Goal: Task Accomplishment & Management: Manage account settings

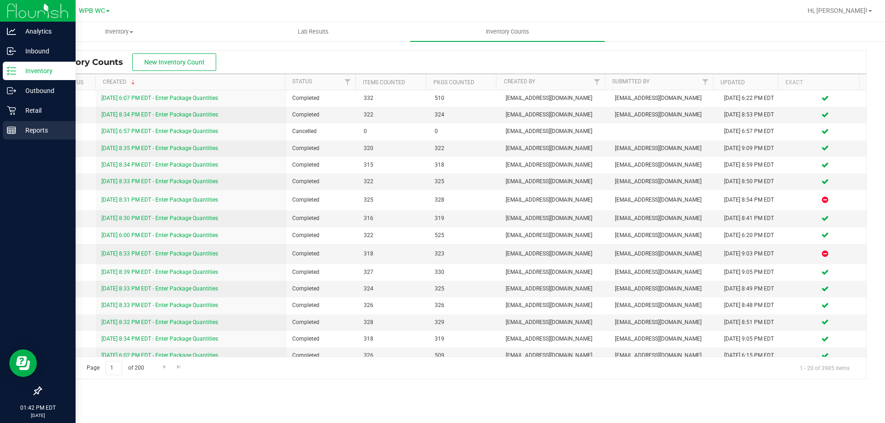
click at [17, 131] on p "Reports" at bounding box center [43, 130] width 55 height 11
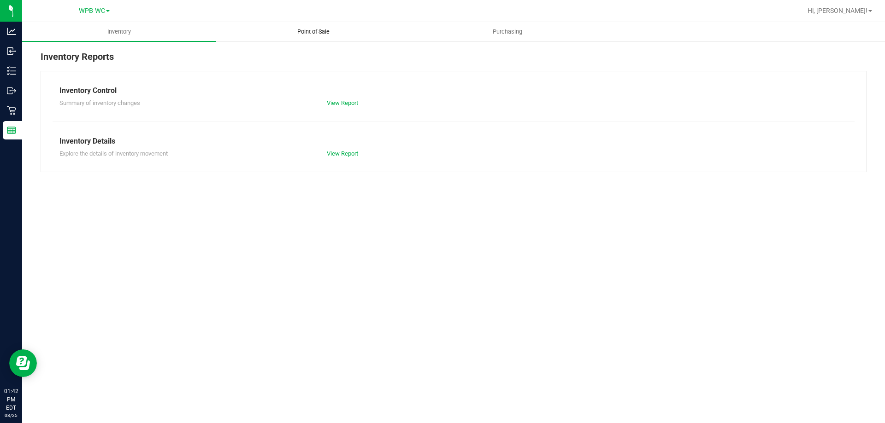
click at [304, 31] on span "Point of Sale" at bounding box center [313, 32] width 57 height 8
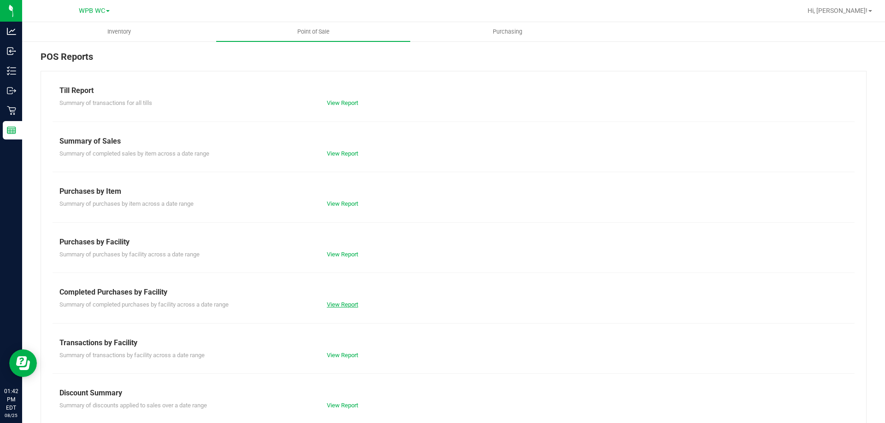
click at [327, 305] on link "View Report" at bounding box center [342, 304] width 31 height 7
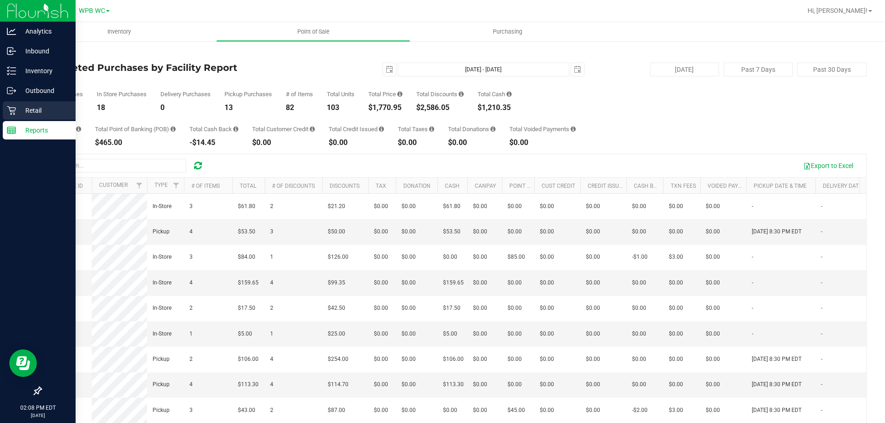
click at [12, 106] on icon at bounding box center [11, 110] width 9 height 9
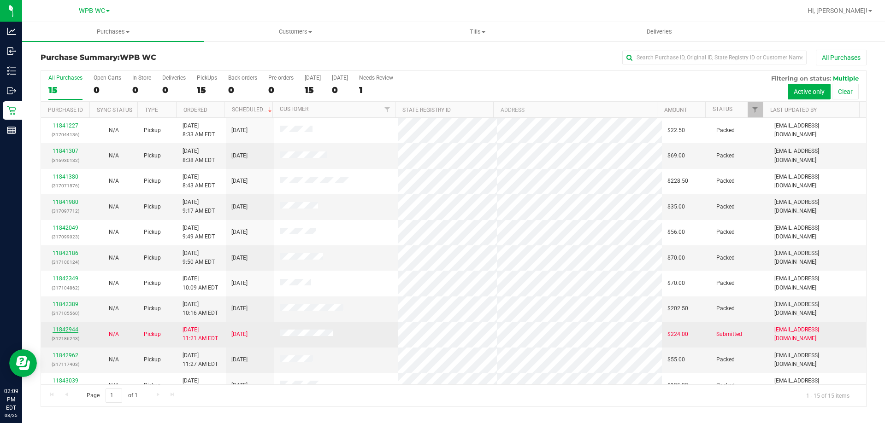
click at [74, 327] on link "11842944" at bounding box center [66, 330] width 26 height 6
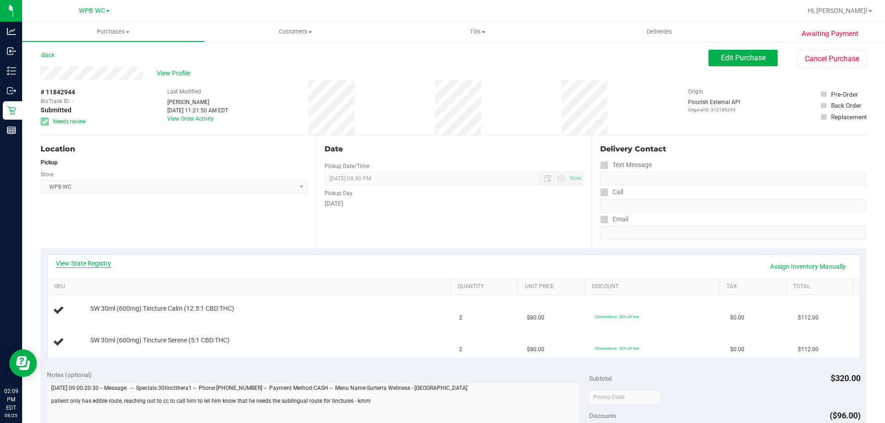
click at [88, 259] on link "View State Registry" at bounding box center [83, 263] width 55 height 9
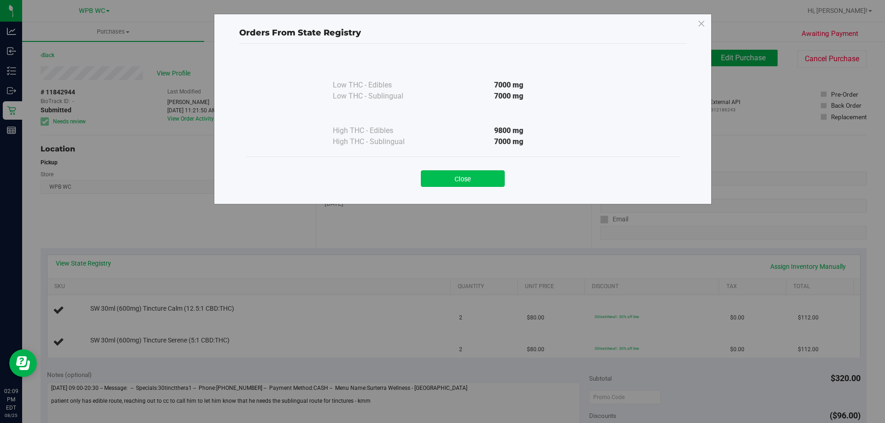
click at [491, 183] on button "Close" at bounding box center [463, 179] width 84 height 17
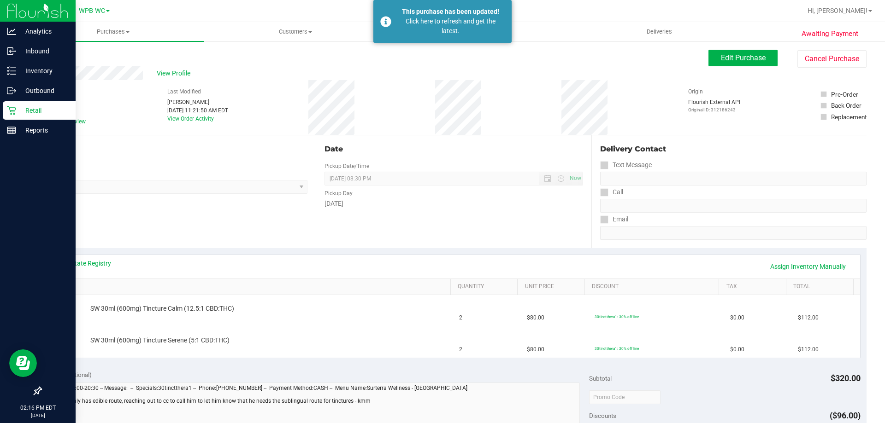
click at [33, 113] on p "Retail" at bounding box center [43, 110] width 55 height 11
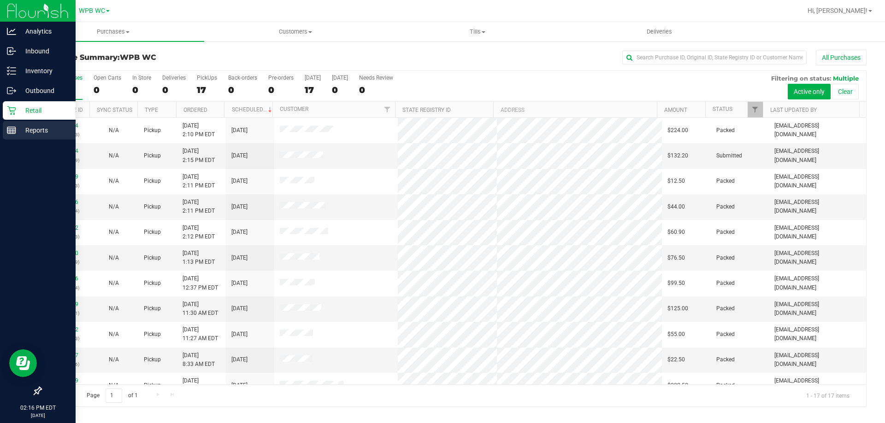
click at [18, 133] on p "Reports" at bounding box center [43, 130] width 55 height 11
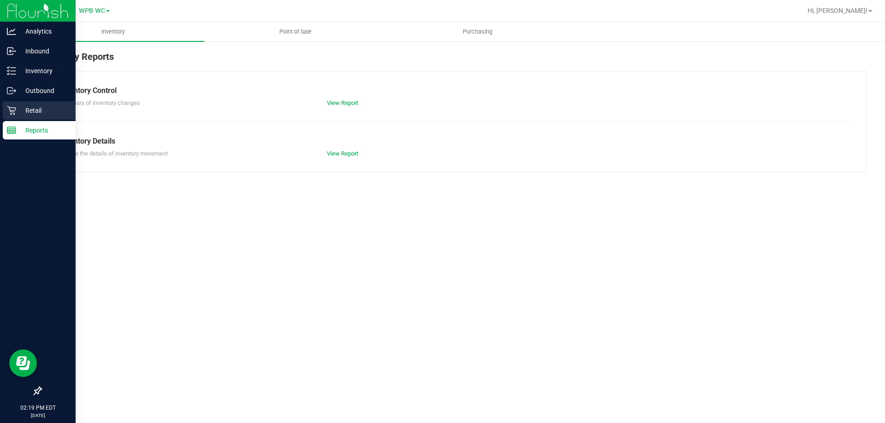
click at [17, 106] on p "Retail" at bounding box center [43, 110] width 55 height 11
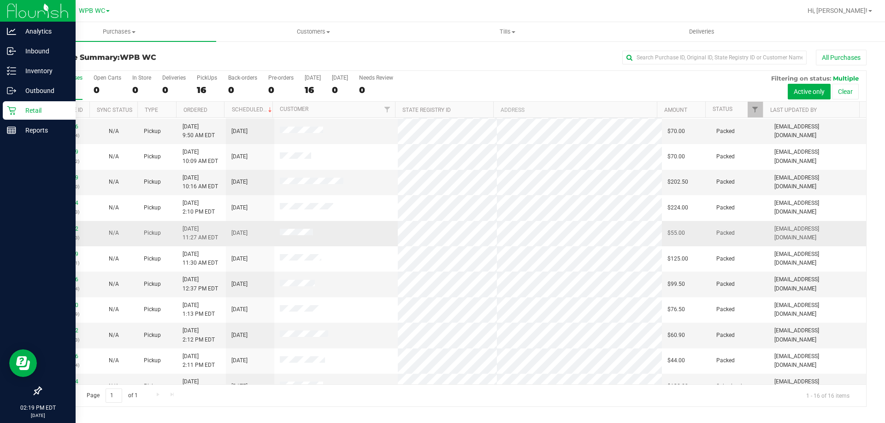
scroll to position [141, 0]
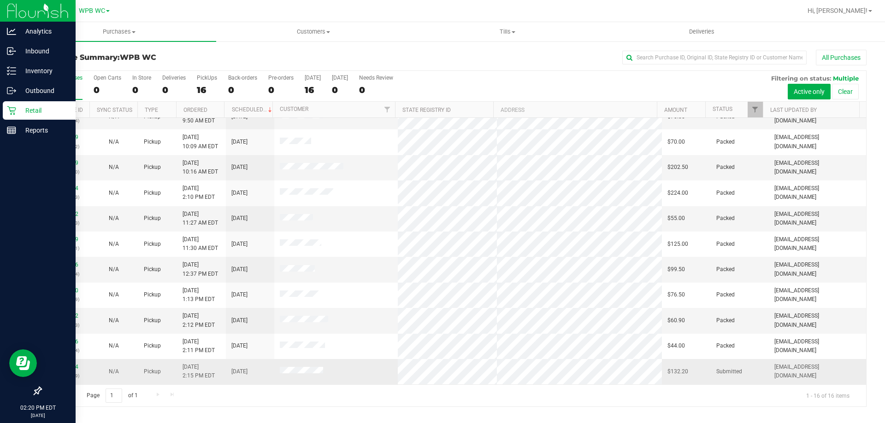
click at [71, 362] on td "11844494 (317151229)" at bounding box center [65, 371] width 48 height 25
click at [71, 364] on link "11844494" at bounding box center [66, 367] width 26 height 6
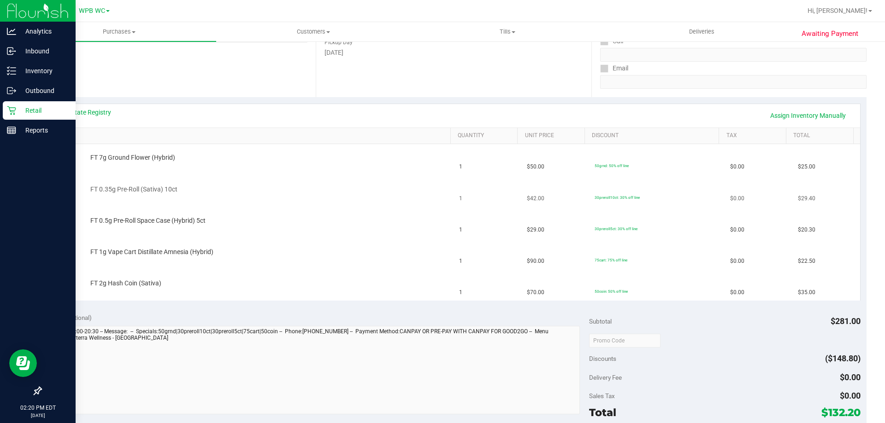
scroll to position [184, 0]
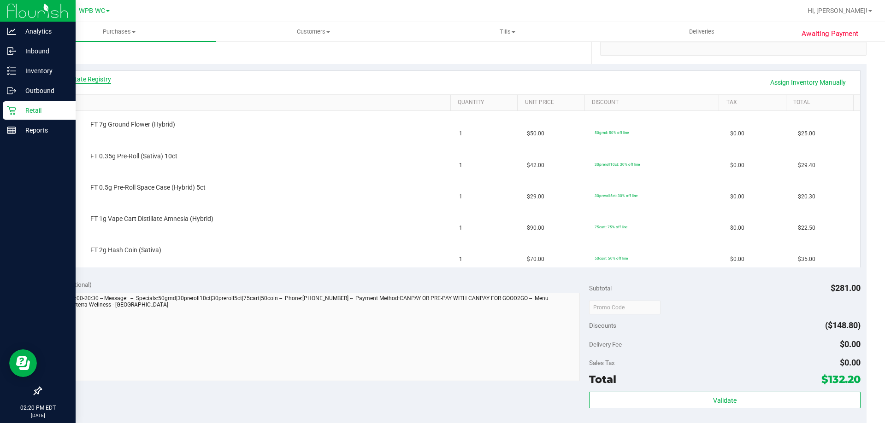
click at [92, 77] on link "View State Registry" at bounding box center [83, 79] width 55 height 9
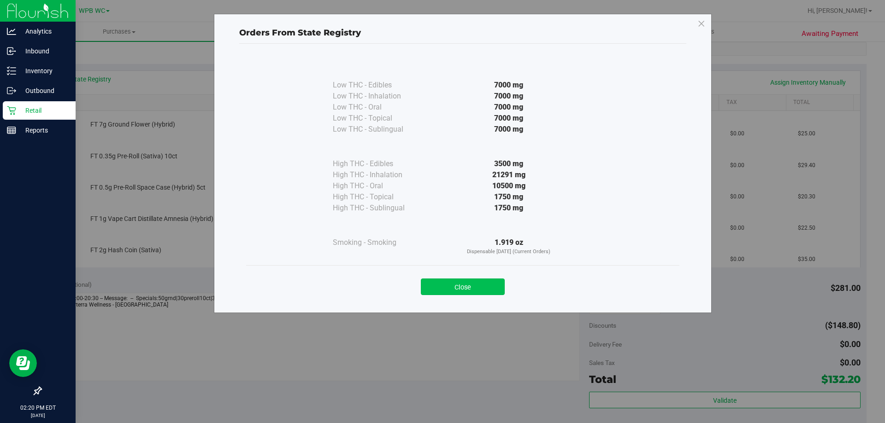
click at [436, 281] on button "Close" at bounding box center [463, 287] width 84 height 17
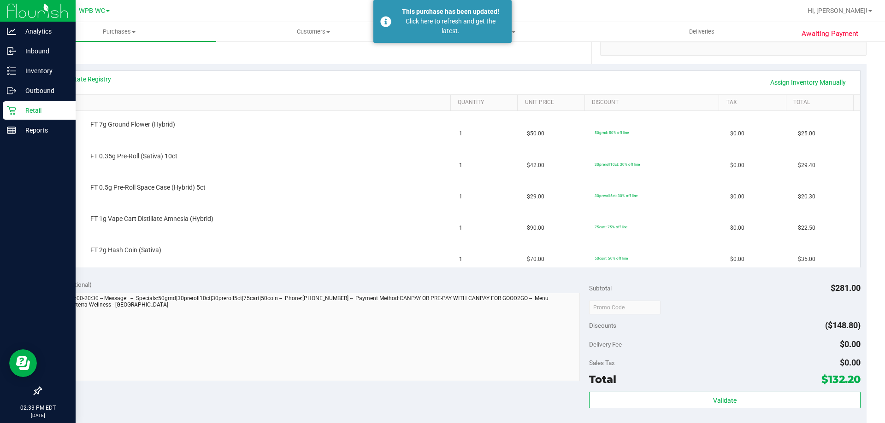
click at [19, 118] on div "Retail" at bounding box center [39, 110] width 73 height 18
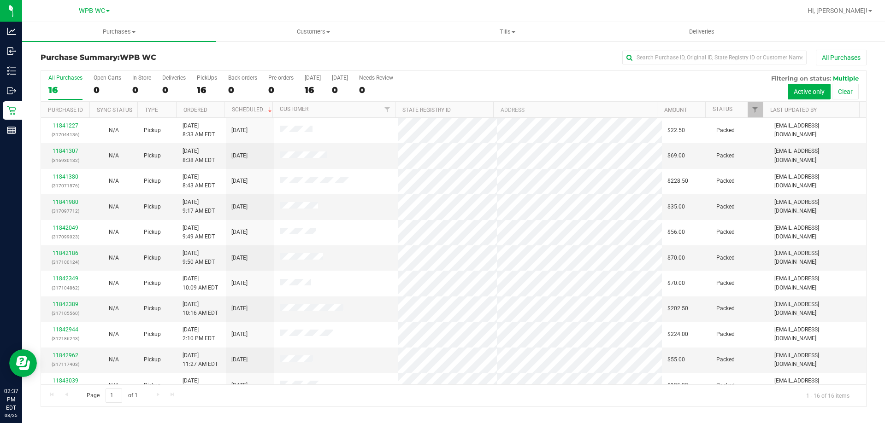
click at [59, 80] on div "All Purchases" at bounding box center [65, 78] width 34 height 6
click at [0, 0] on input "All Purchases 16" at bounding box center [0, 0] width 0 height 0
click at [64, 88] on div "16" at bounding box center [65, 90] width 34 height 11
click at [0, 0] on input "All Purchases 16" at bounding box center [0, 0] width 0 height 0
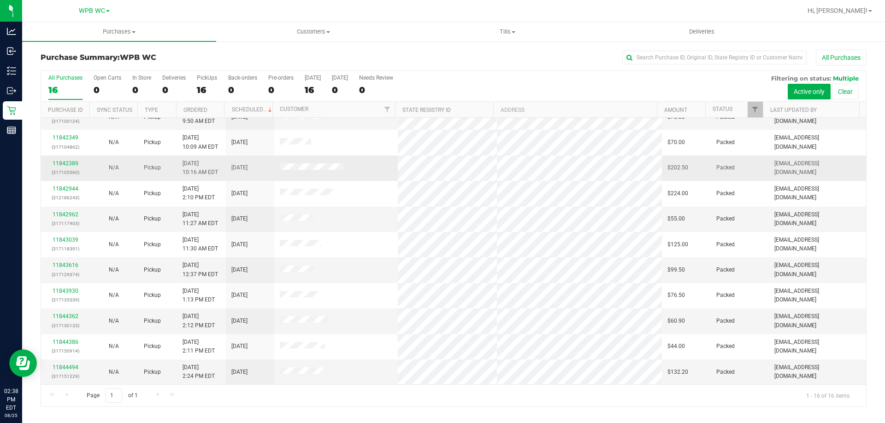
scroll to position [141, 0]
click at [65, 264] on link "11843616" at bounding box center [66, 265] width 26 height 6
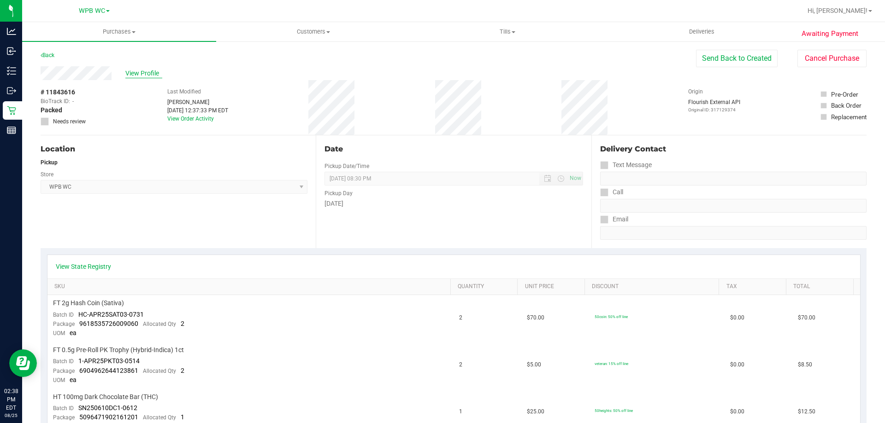
click at [145, 76] on span "View Profile" at bounding box center [143, 74] width 37 height 10
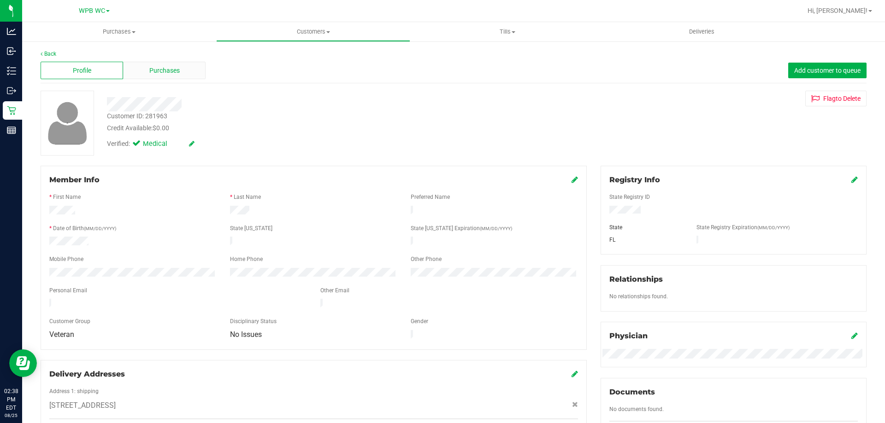
click at [156, 73] on span "Purchases" at bounding box center [164, 71] width 30 height 10
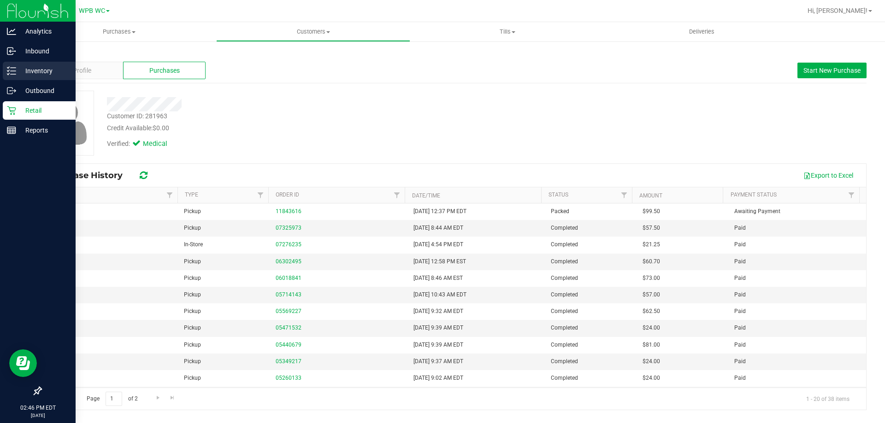
click at [6, 71] on div "Inventory" at bounding box center [39, 71] width 73 height 18
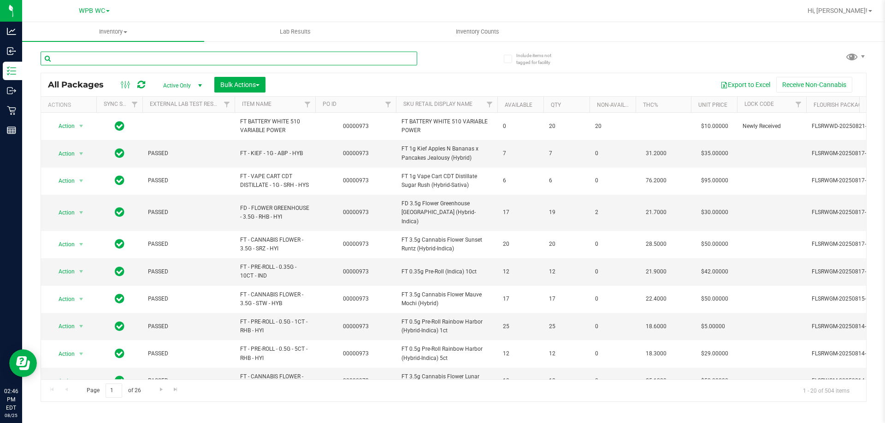
click at [120, 58] on input "text" at bounding box center [229, 59] width 376 height 14
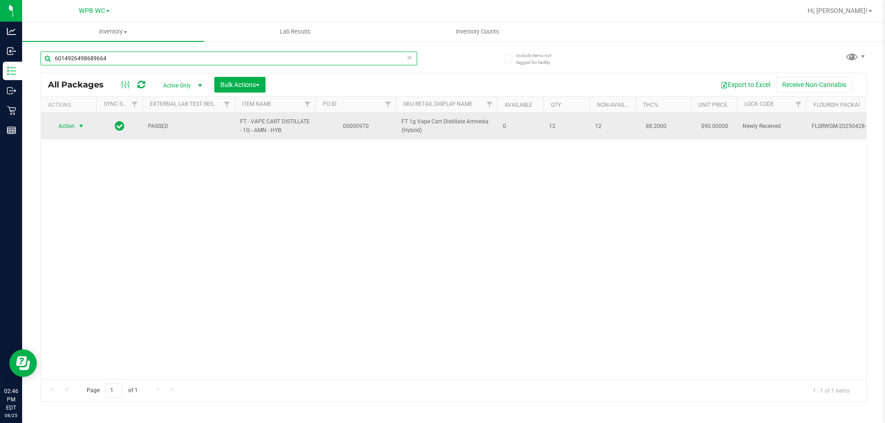
type input "6014926498689664"
click at [78, 128] on span "select" at bounding box center [80, 126] width 7 height 7
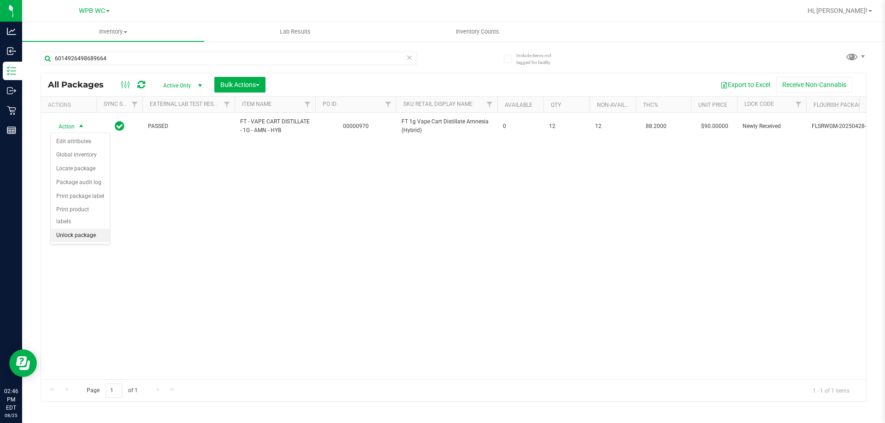
click at [88, 229] on li "Unlock package" at bounding box center [80, 236] width 59 height 14
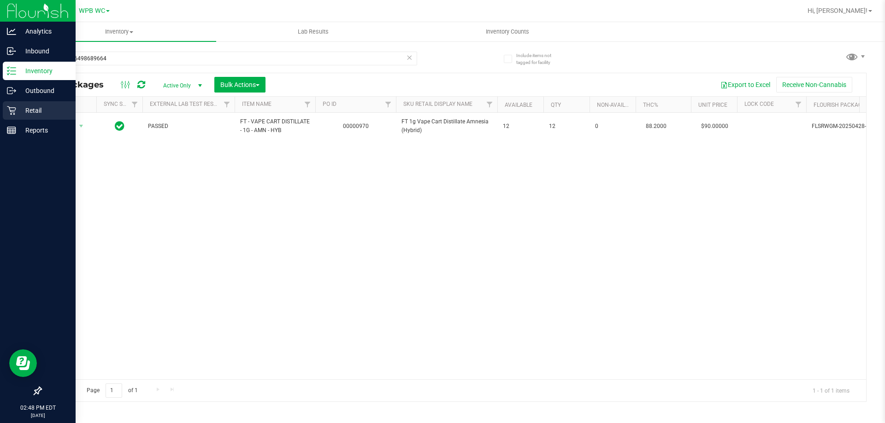
click at [17, 115] on p "Retail" at bounding box center [43, 110] width 55 height 11
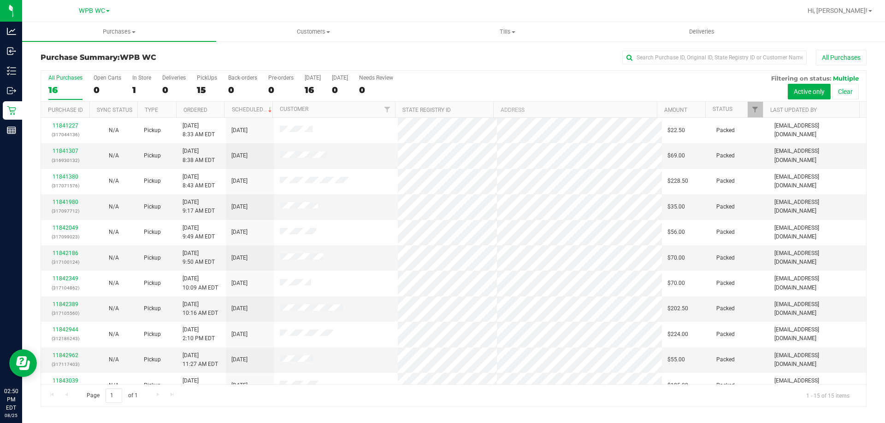
click at [66, 89] on div "16" at bounding box center [65, 90] width 34 height 11
click at [0, 0] on input "All Purchases 16" at bounding box center [0, 0] width 0 height 0
click at [71, 255] on link "11842186" at bounding box center [66, 253] width 26 height 6
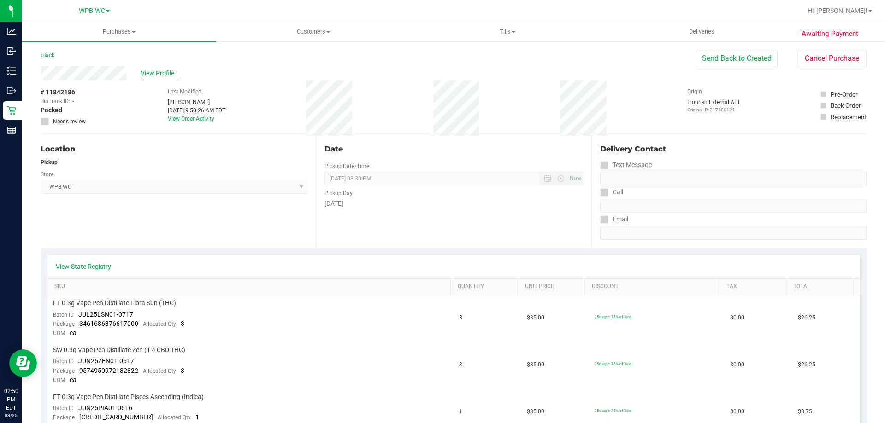
click at [141, 70] on span "View Profile" at bounding box center [159, 74] width 37 height 10
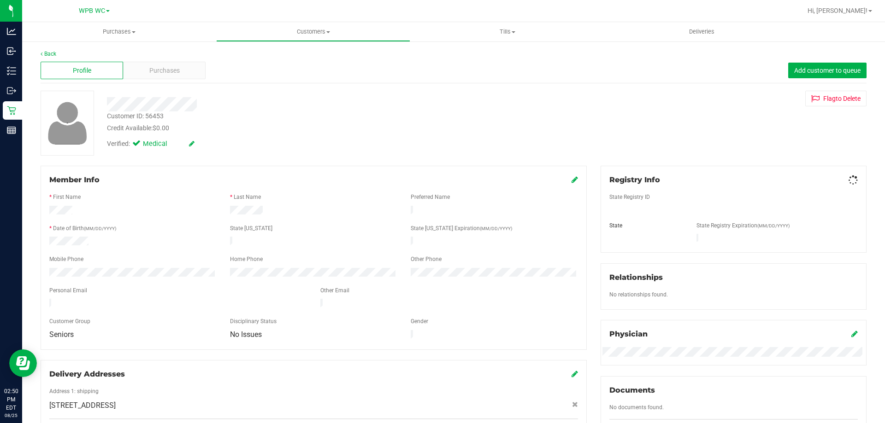
click at [146, 70] on div "Purchases" at bounding box center [164, 71] width 82 height 18
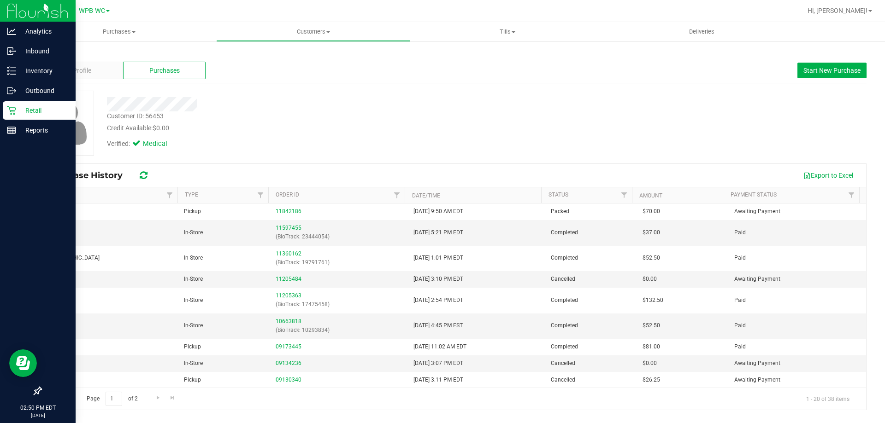
click at [7, 110] on icon at bounding box center [11, 110] width 9 height 9
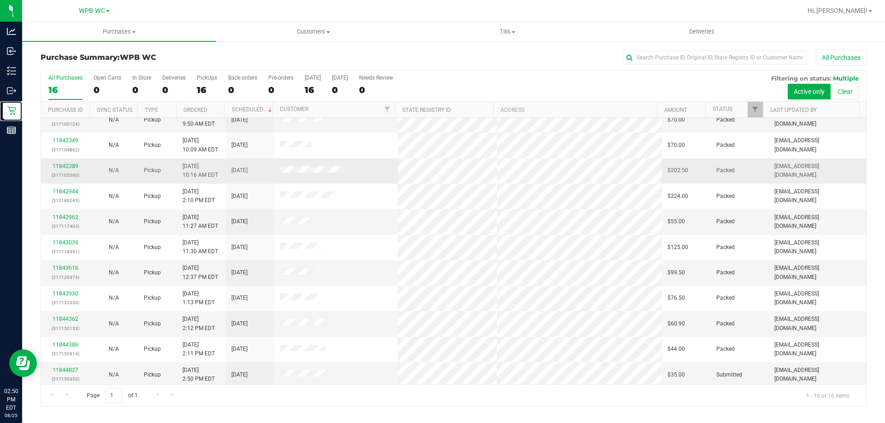
scroll to position [141, 0]
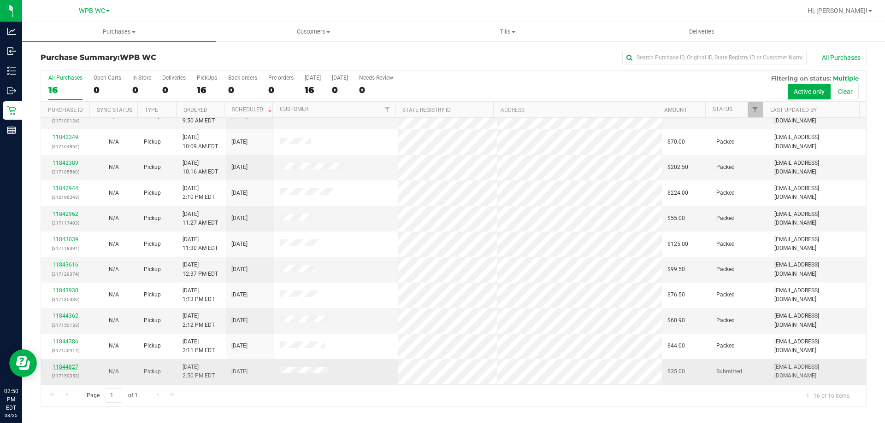
click at [71, 369] on link "11844827" at bounding box center [66, 367] width 26 height 6
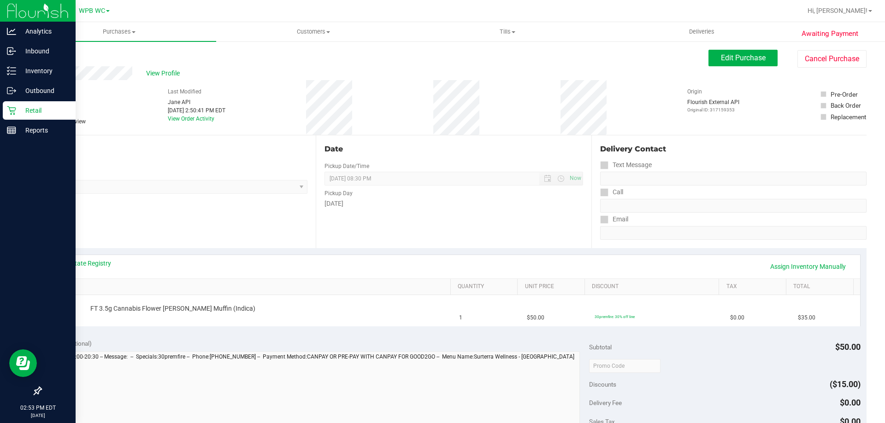
click at [12, 116] on div "Retail" at bounding box center [39, 110] width 73 height 18
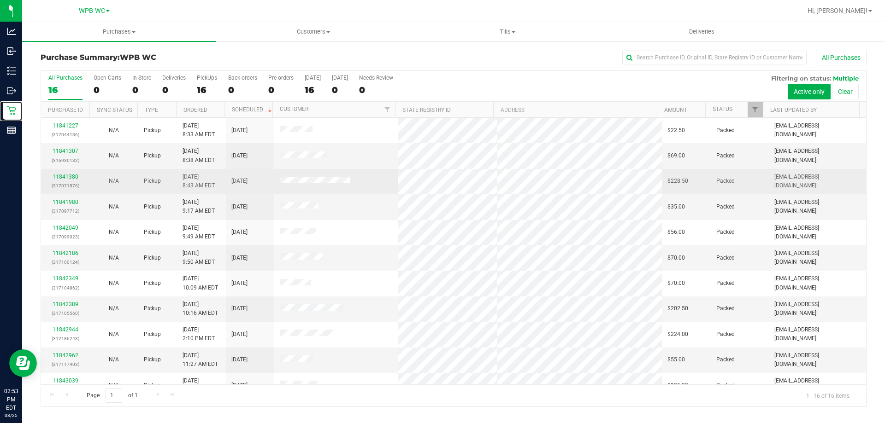
scroll to position [141, 0]
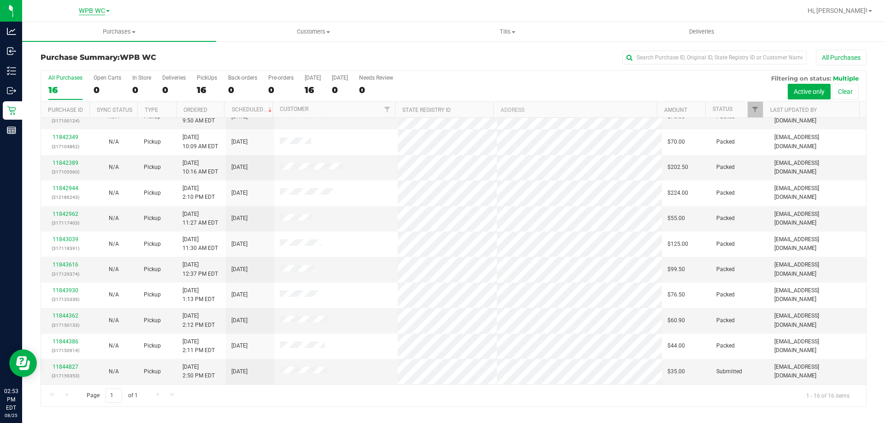
click at [99, 9] on span "WPB WC" at bounding box center [92, 11] width 26 height 8
click at [93, 32] on link "[GEOGRAPHIC_DATA]" at bounding box center [94, 32] width 135 height 12
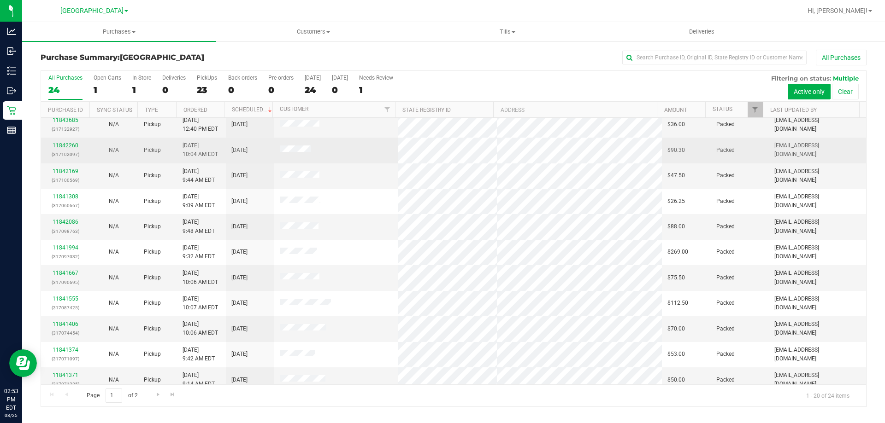
scroll to position [243, 0]
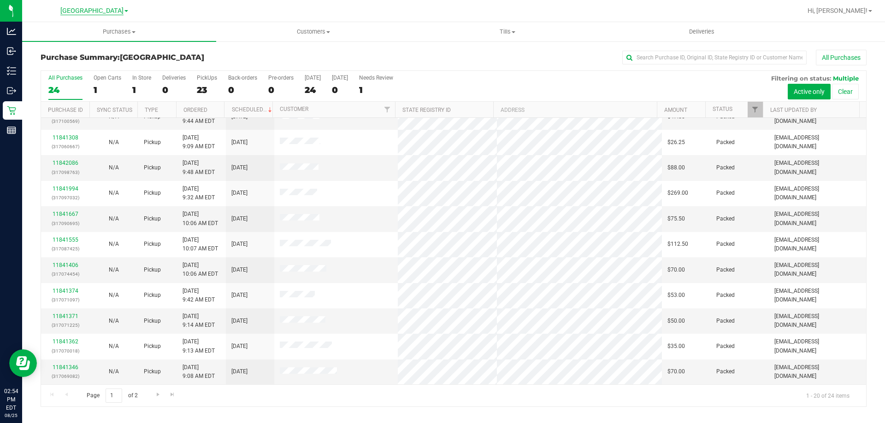
click at [89, 13] on span "[GEOGRAPHIC_DATA]" at bounding box center [91, 11] width 63 height 8
click at [80, 43] on link "[GEOGRAPHIC_DATA]" at bounding box center [94, 45] width 135 height 12
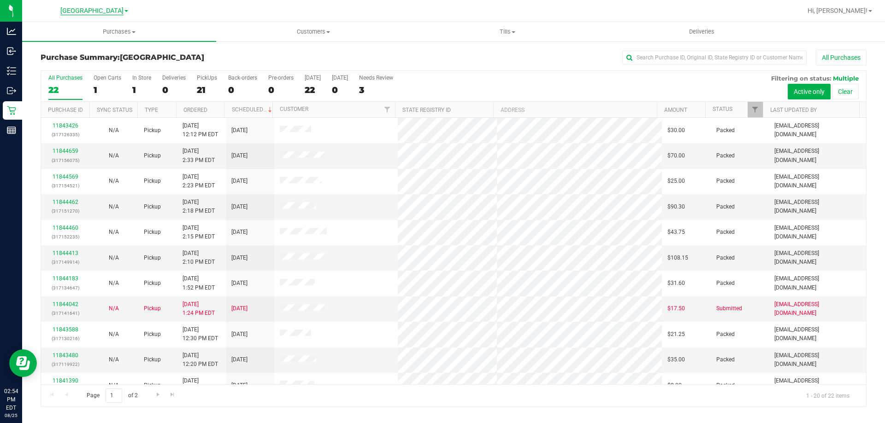
click at [91, 14] on span "[GEOGRAPHIC_DATA]" at bounding box center [91, 11] width 63 height 8
click at [76, 59] on link "WPB WC" at bounding box center [94, 57] width 135 height 12
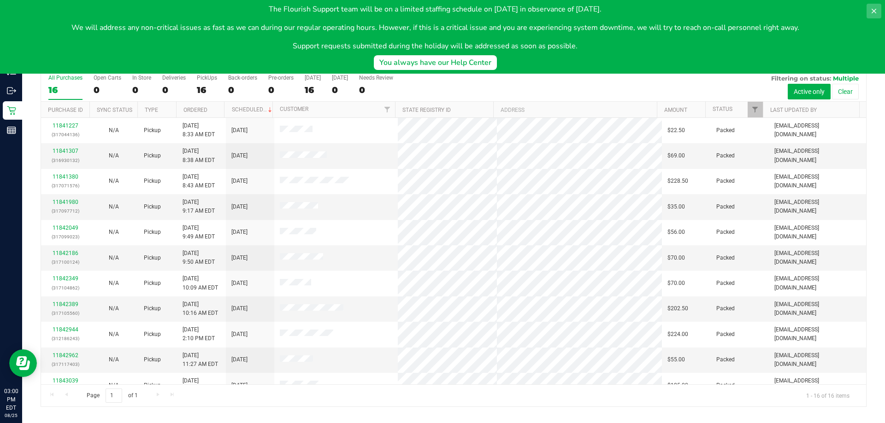
click at [870, 12] on button at bounding box center [873, 11] width 15 height 15
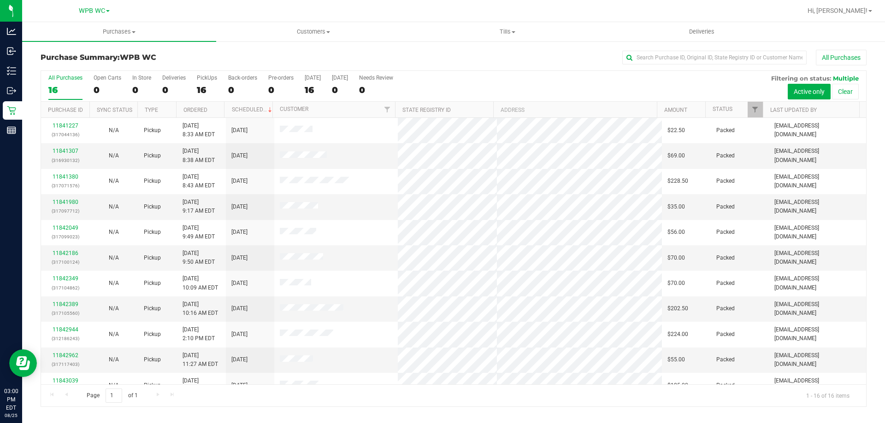
click at [65, 94] on div "16" at bounding box center [65, 90] width 34 height 11
click at [0, 0] on input "All Purchases 16" at bounding box center [0, 0] width 0 height 0
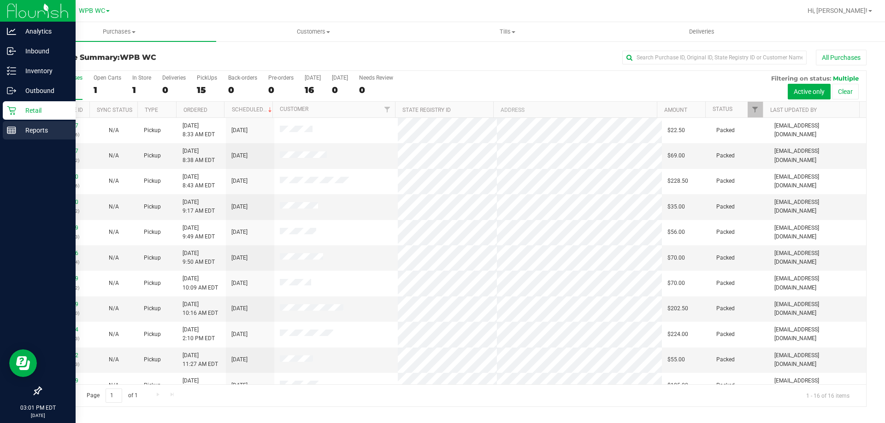
drag, startPoint x: 5, startPoint y: 125, endPoint x: 55, endPoint y: 129, distance: 49.9
click at [6, 125] on div "Reports" at bounding box center [39, 130] width 73 height 18
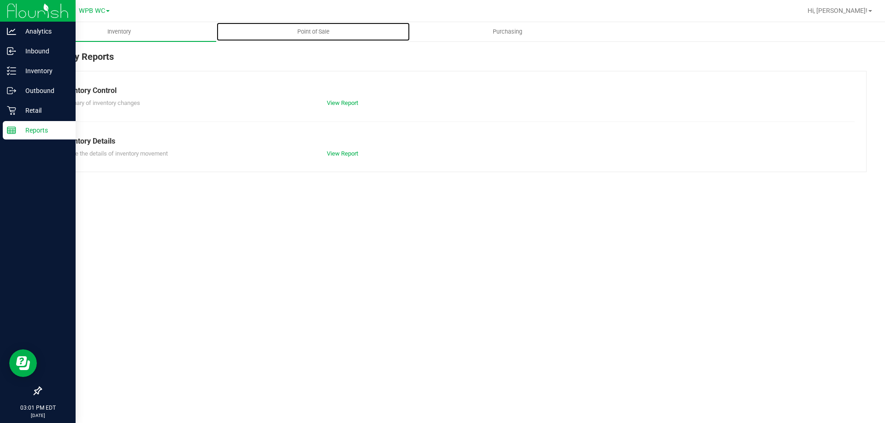
click at [325, 31] on span "Point of Sale" at bounding box center [313, 32] width 57 height 8
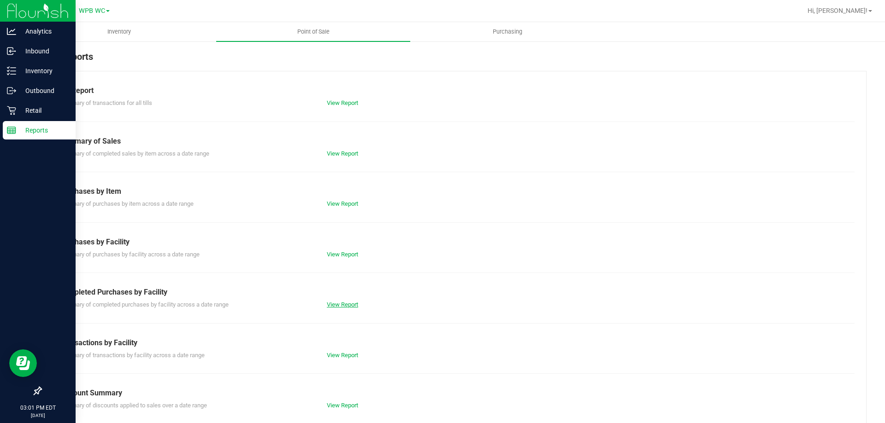
click at [334, 304] on link "View Report" at bounding box center [342, 304] width 31 height 7
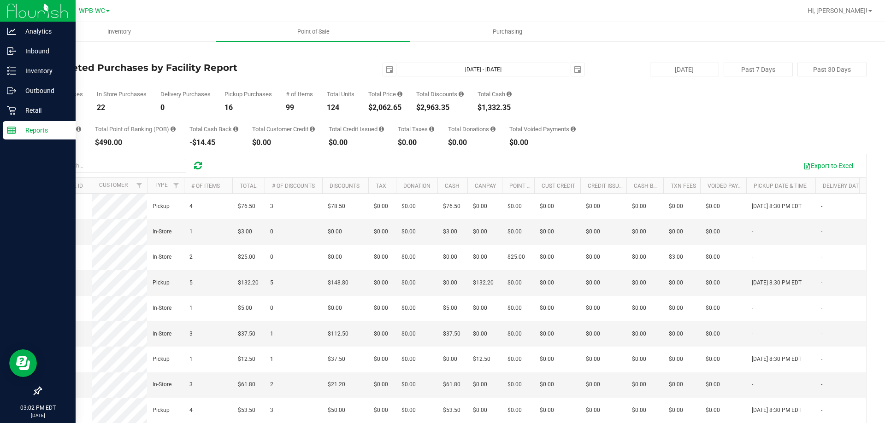
click at [23, 112] on div "Back Completed Purchases by Facility Report [DATE] [DATE] - [DATE] [DATE] [DATE…" at bounding box center [453, 267] width 863 height 452
click at [20, 111] on p "Retail" at bounding box center [43, 110] width 55 height 11
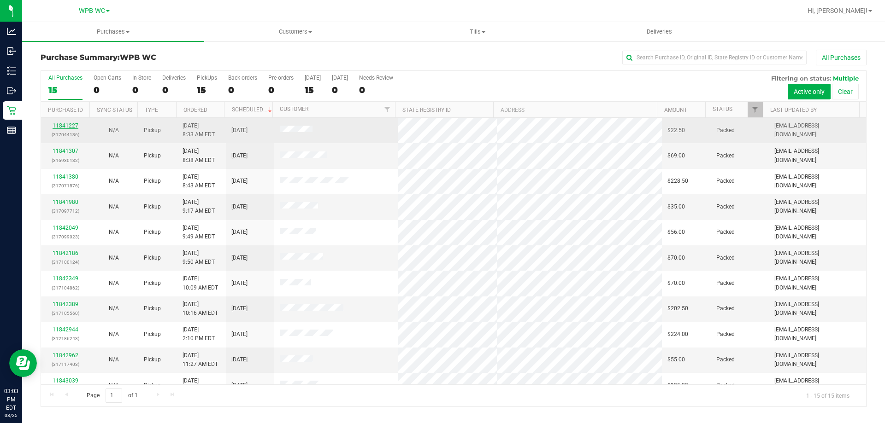
click at [61, 126] on link "11841227" at bounding box center [66, 126] width 26 height 6
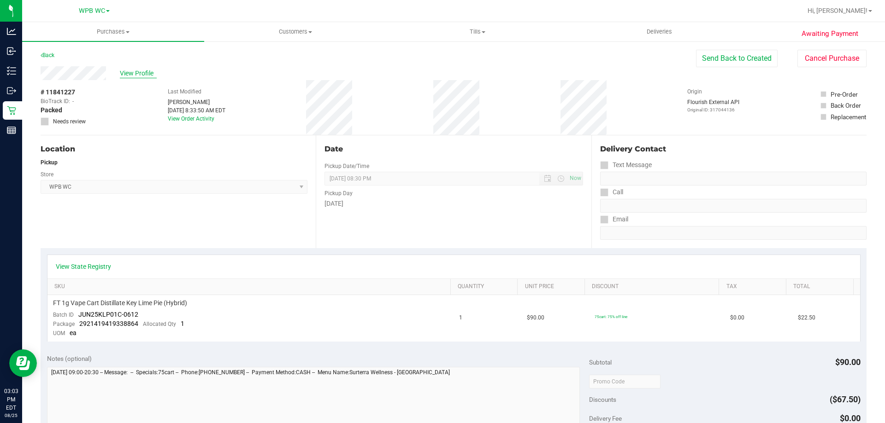
click at [129, 77] on span "View Profile" at bounding box center [138, 74] width 37 height 10
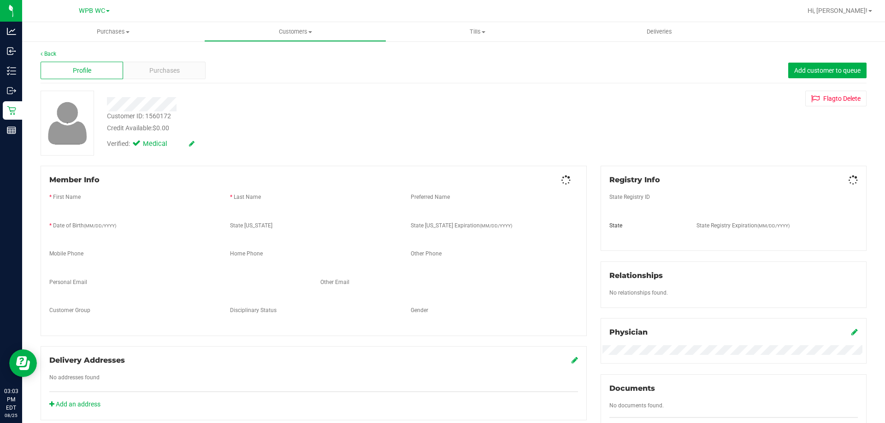
click at [129, 77] on div "Purchases" at bounding box center [164, 71] width 82 height 18
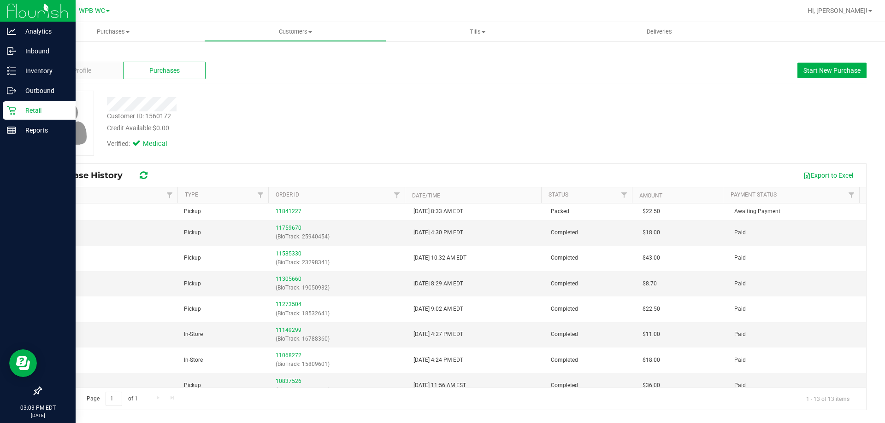
click at [13, 106] on icon at bounding box center [11, 110] width 9 height 9
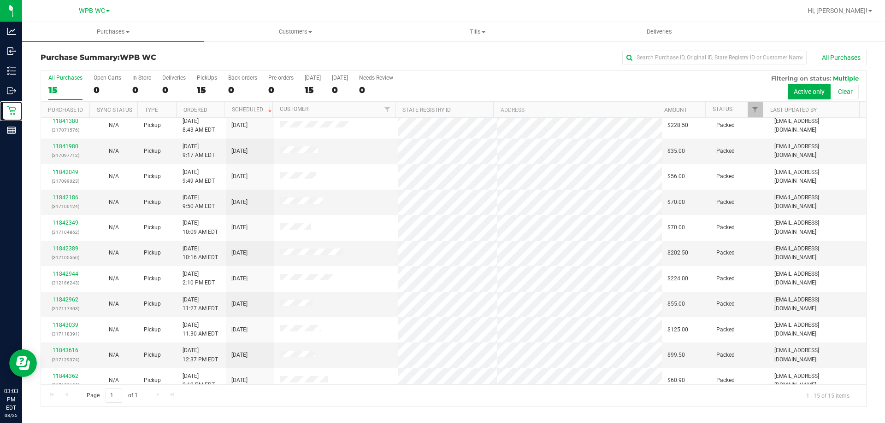
scroll to position [116, 0]
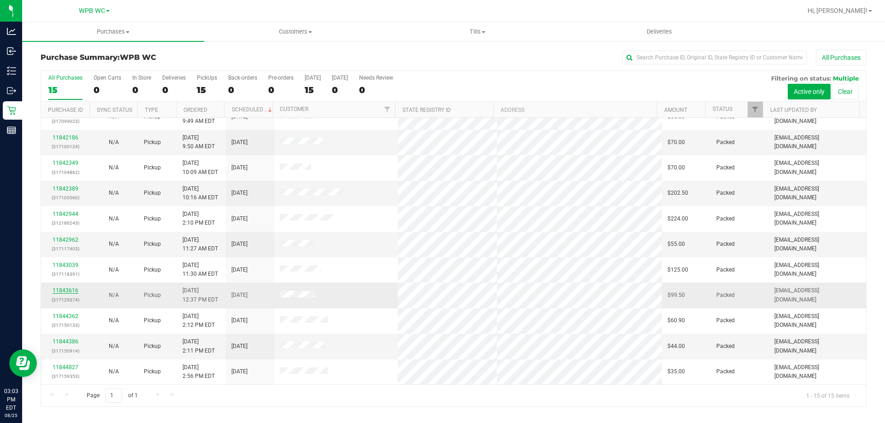
click at [67, 289] on link "11843616" at bounding box center [66, 291] width 26 height 6
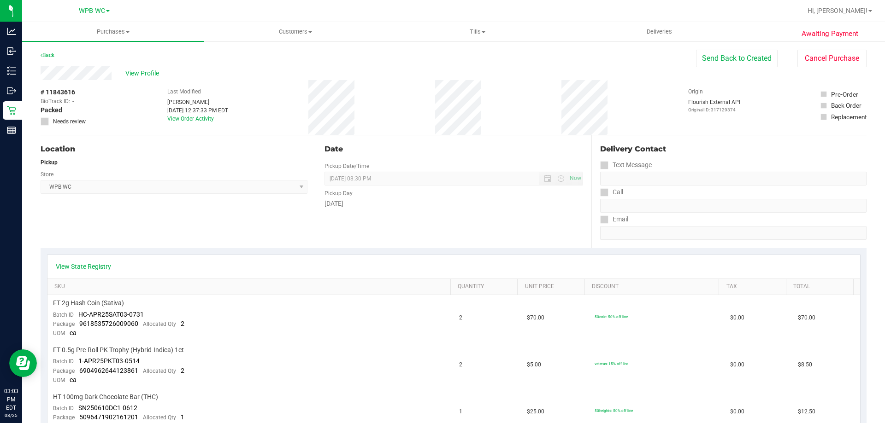
click at [140, 74] on span "View Profile" at bounding box center [143, 74] width 37 height 10
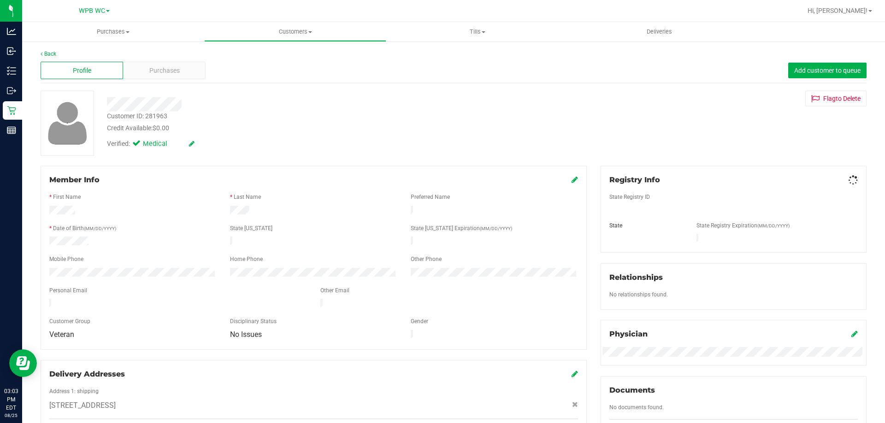
click at [140, 74] on div "Purchases" at bounding box center [164, 71] width 82 height 18
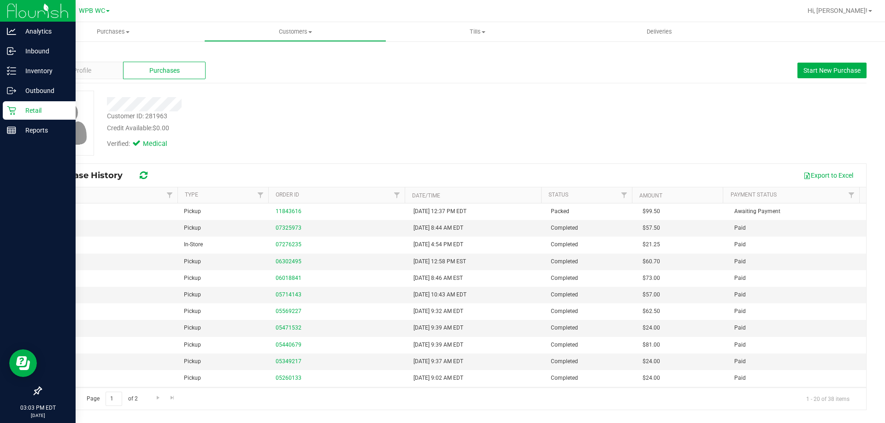
click at [8, 106] on icon at bounding box center [11, 110] width 9 height 9
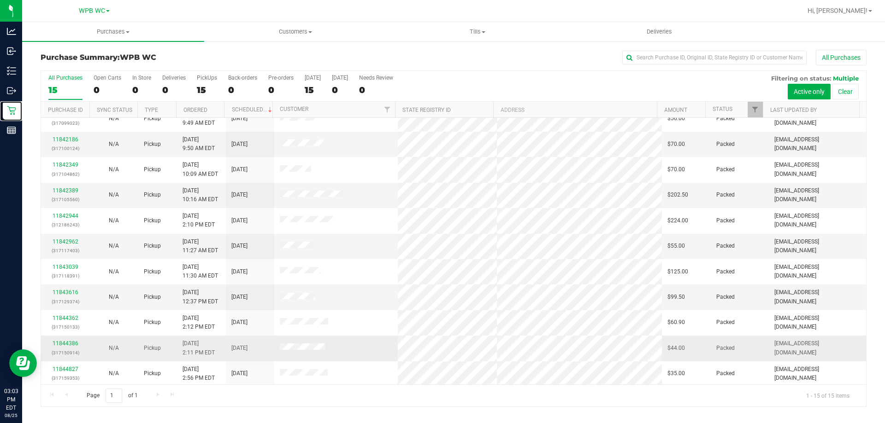
scroll to position [116, 0]
click at [69, 341] on link "11844386" at bounding box center [66, 342] width 26 height 6
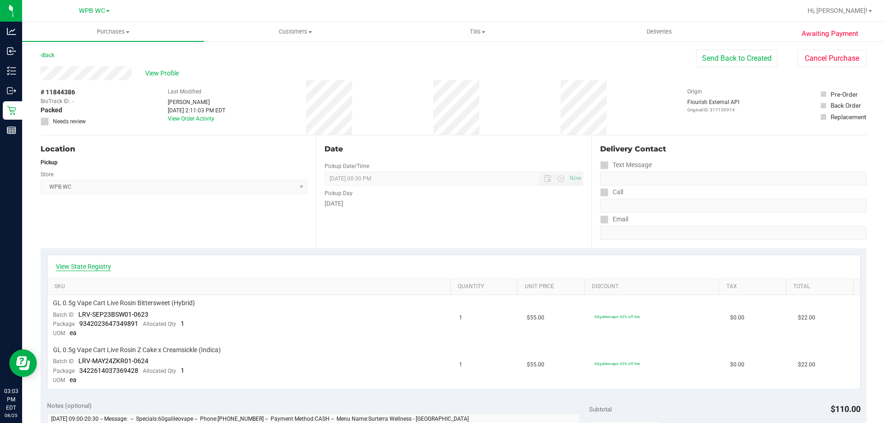
click at [92, 264] on link "View State Registry" at bounding box center [83, 266] width 55 height 9
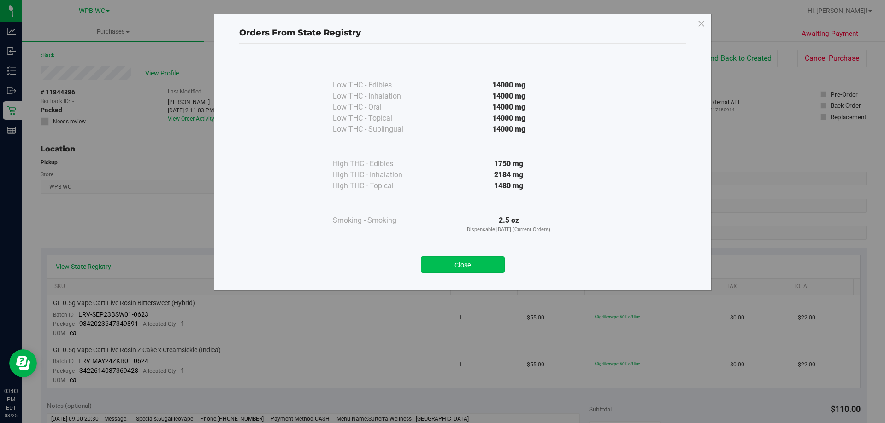
click at [454, 267] on button "Close" at bounding box center [463, 265] width 84 height 17
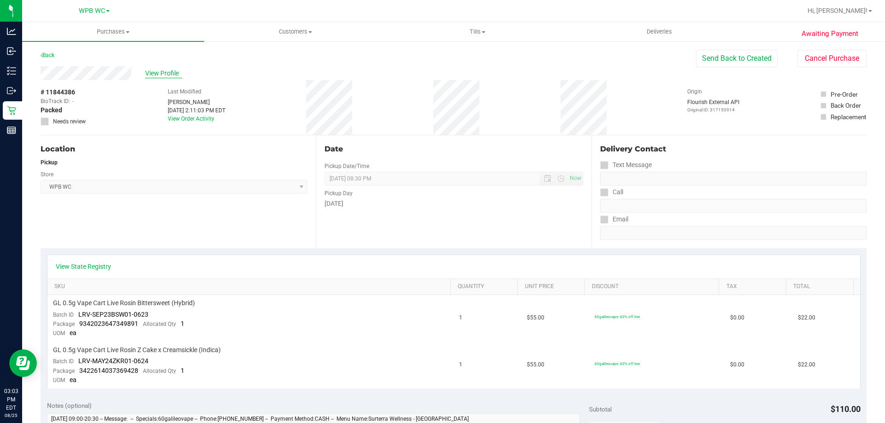
click at [169, 72] on span "View Profile" at bounding box center [163, 74] width 37 height 10
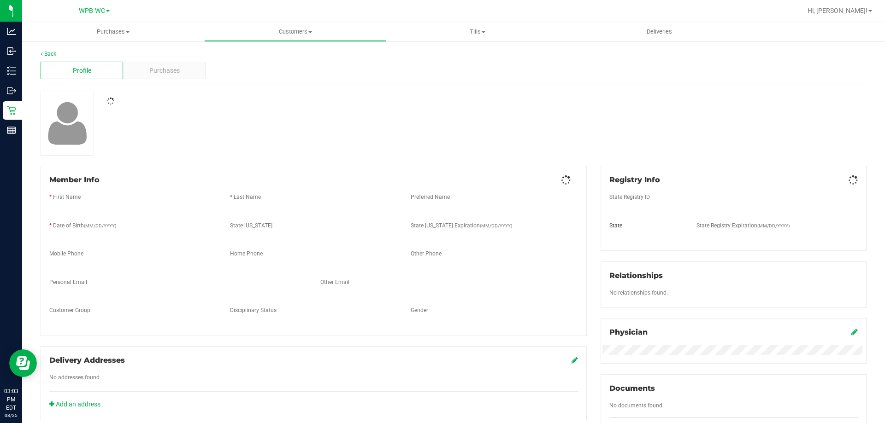
click at [168, 73] on span "Purchases" at bounding box center [164, 71] width 30 height 10
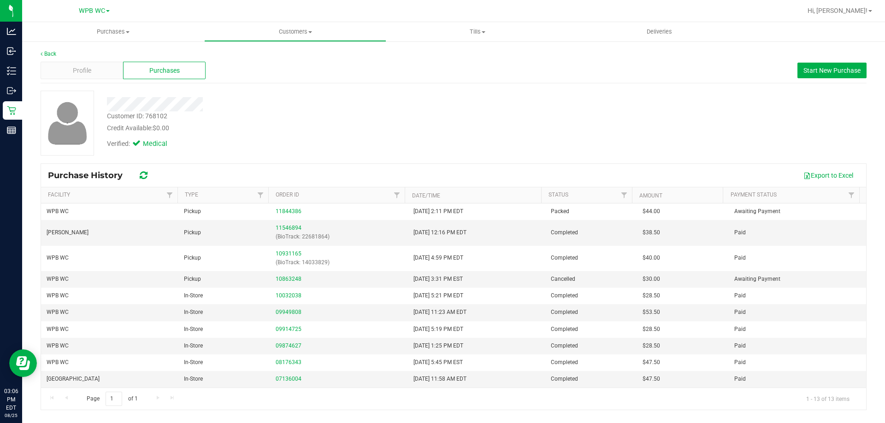
click at [738, 129] on div "Customer ID: 768102 Credit Available: $0.00 Verified: Medical" at bounding box center [454, 123] width 840 height 65
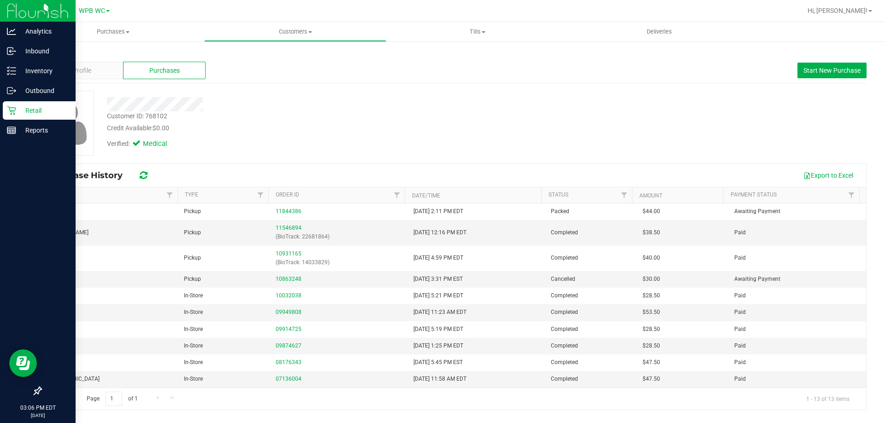
click at [10, 113] on icon at bounding box center [11, 110] width 9 height 9
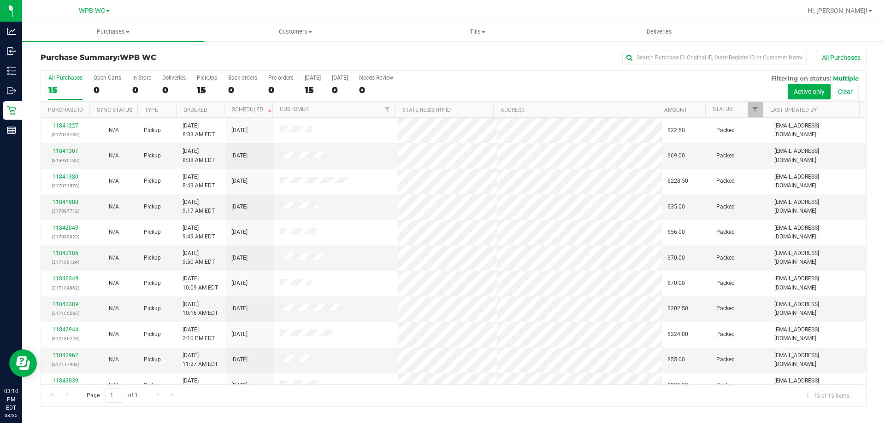
click at [765, 18] on div at bounding box center [483, 11] width 636 height 18
click at [66, 82] on label "All Purchases 15" at bounding box center [65, 87] width 34 height 25
click at [0, 0] on input "All Purchases 15" at bounding box center [0, 0] width 0 height 0
click at [61, 91] on div "15" at bounding box center [65, 90] width 34 height 11
click at [0, 0] on input "All Purchases 15" at bounding box center [0, 0] width 0 height 0
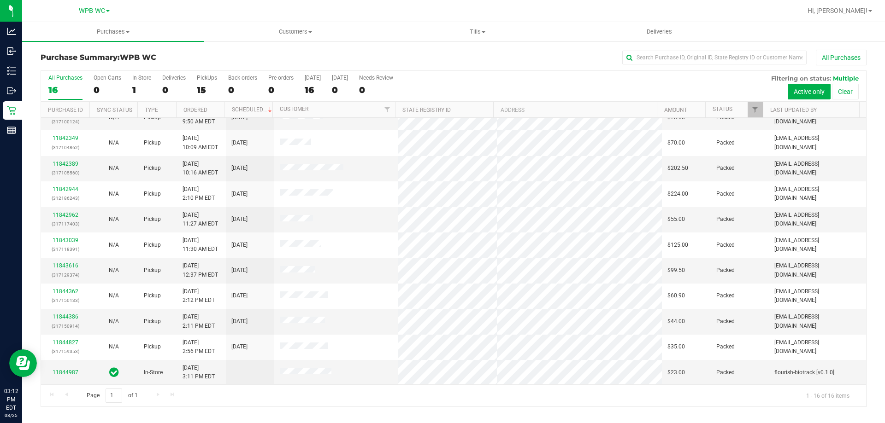
scroll to position [141, 0]
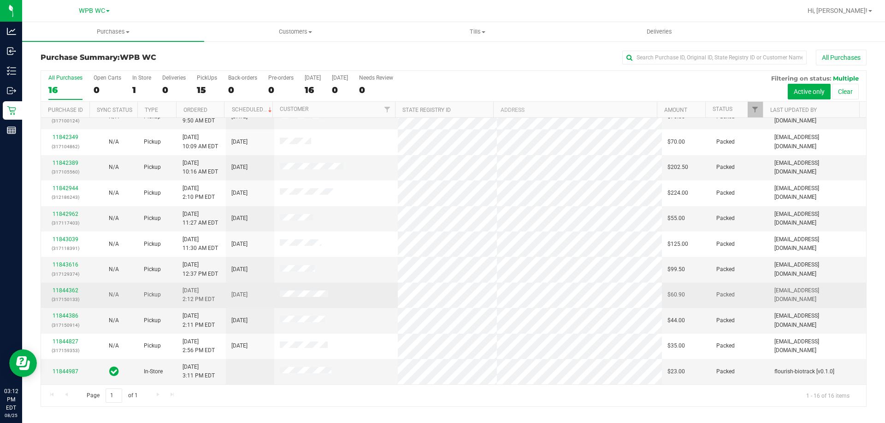
click at [65, 294] on div "11844362 (317150133)" at bounding box center [65, 296] width 37 height 18
click at [65, 292] on link "11844362" at bounding box center [66, 291] width 26 height 6
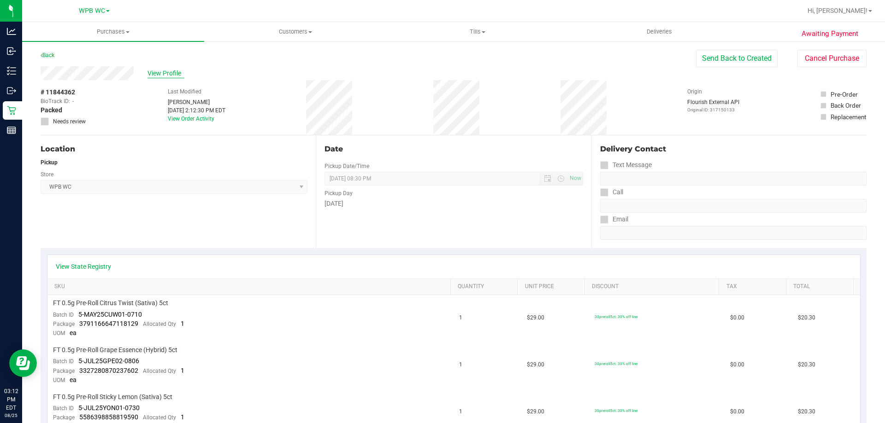
click at [157, 71] on span "View Profile" at bounding box center [165, 74] width 37 height 10
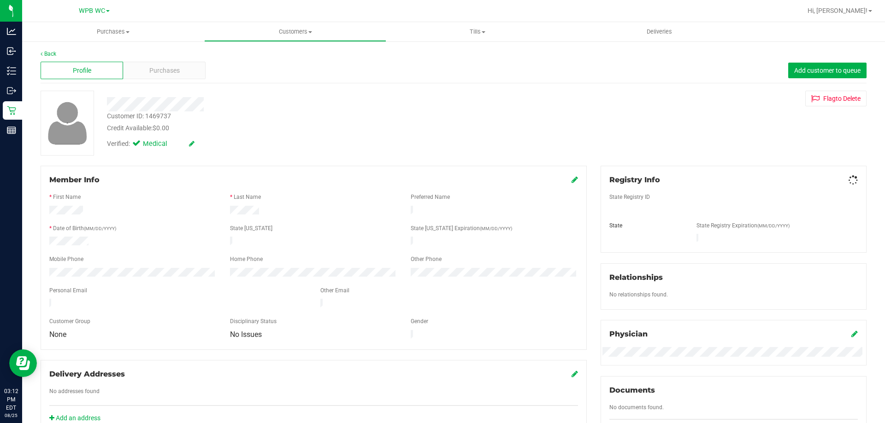
click at [157, 71] on span "Purchases" at bounding box center [164, 71] width 30 height 10
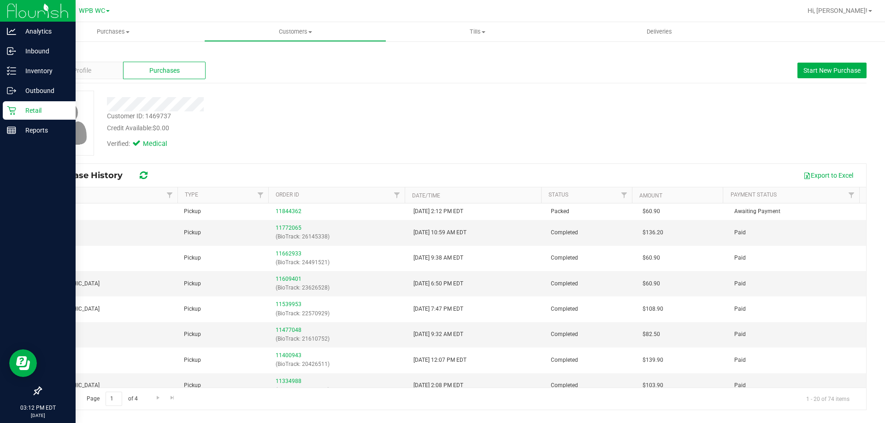
click at [18, 118] on div "Retail" at bounding box center [39, 110] width 73 height 18
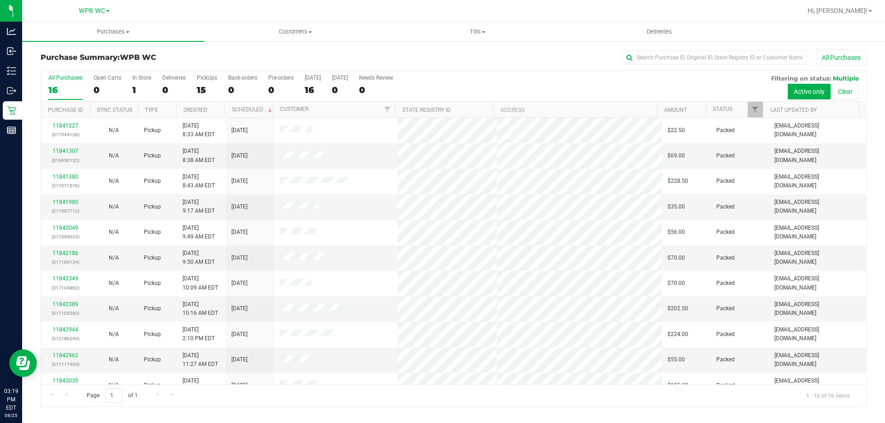
click at [82, 86] on div "All Purchases 16 Open Carts 0 In Store 1 Deliveries 0 PickUps 15 Back-orders 0 …" at bounding box center [453, 86] width 825 height 31
click at [66, 88] on div "16" at bounding box center [65, 90] width 34 height 11
click at [0, 0] on input "All Purchases 16" at bounding box center [0, 0] width 0 height 0
click at [70, 86] on div "16" at bounding box center [65, 90] width 34 height 11
click at [0, 0] on input "All Purchases 16" at bounding box center [0, 0] width 0 height 0
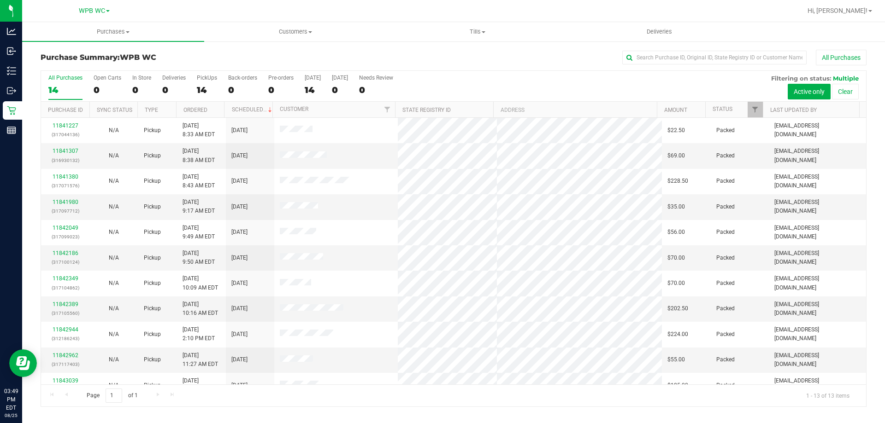
click at [77, 82] on label "All Purchases 14" at bounding box center [65, 87] width 34 height 25
click at [0, 0] on input "All Purchases 14" at bounding box center [0, 0] width 0 height 0
click at [65, 99] on label "All Purchases 13" at bounding box center [65, 87] width 34 height 25
click at [0, 0] on input "All Purchases 13" at bounding box center [0, 0] width 0 height 0
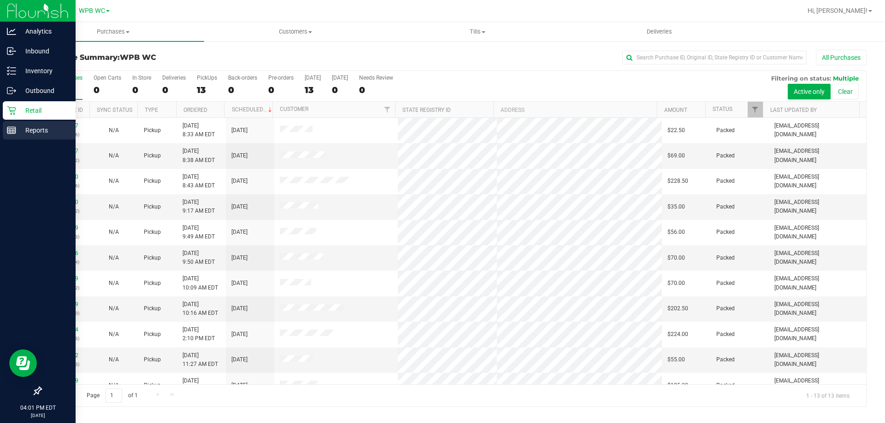
click at [18, 131] on p "Reports" at bounding box center [43, 130] width 55 height 11
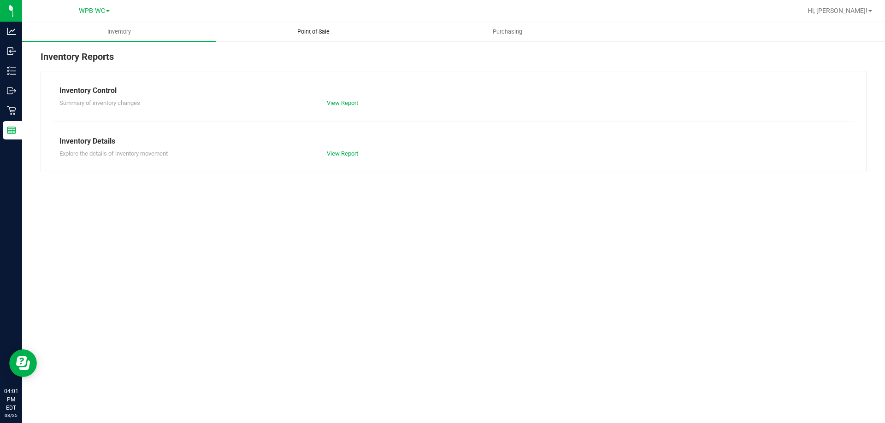
click at [307, 35] on span "Point of Sale" at bounding box center [313, 32] width 57 height 8
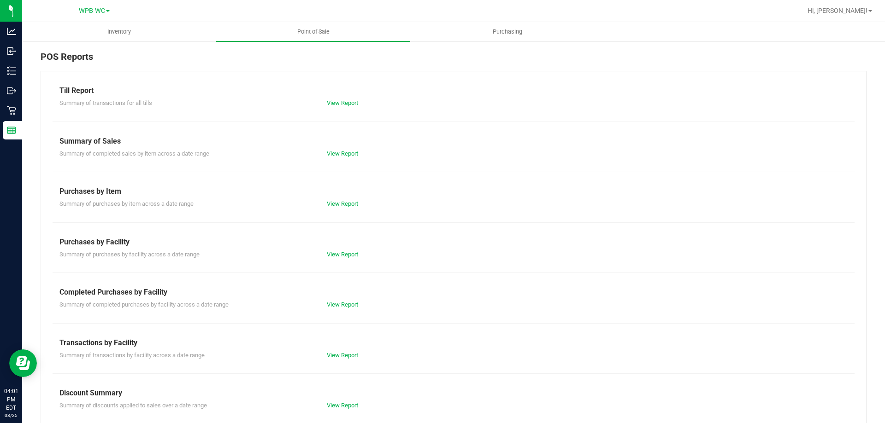
click at [351, 310] on div "Till Report Summary of transactions for all tills View Report Summary of Sales …" at bounding box center [454, 273] width 826 height 404
click at [351, 300] on div "Summary of completed purchases by facility across a date range View Report" at bounding box center [454, 304] width 802 height 12
click at [347, 302] on link "View Report" at bounding box center [342, 304] width 31 height 7
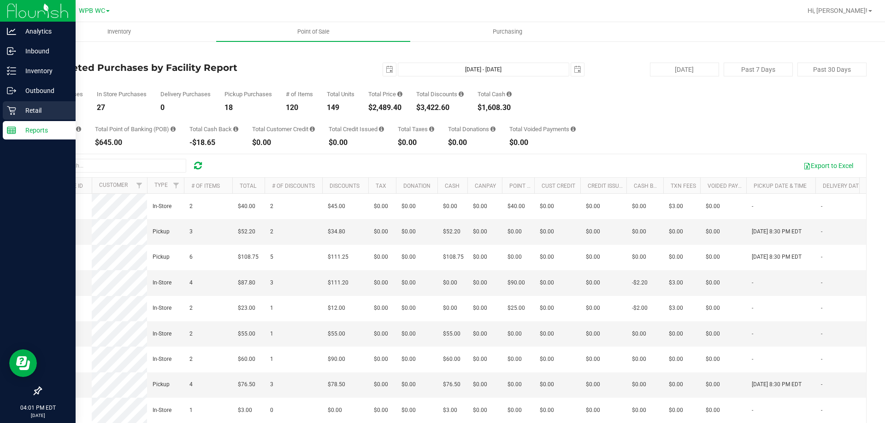
click at [13, 106] on icon at bounding box center [11, 110] width 9 height 9
